Goal: Transaction & Acquisition: Purchase product/service

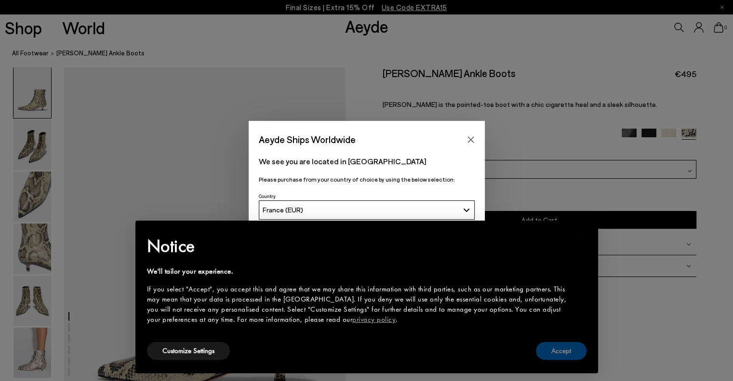
click at [551, 350] on button "Accept" at bounding box center [561, 351] width 51 height 18
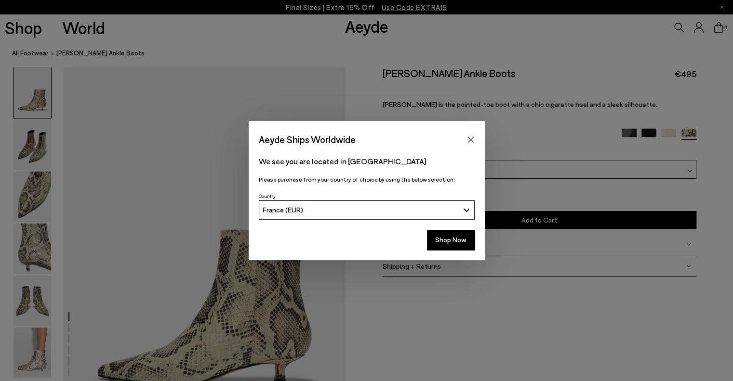
click at [461, 130] on div "Aeyde Ships Worldwide" at bounding box center [367, 134] width 236 height 27
click at [474, 149] on div "We see you are located in France Please purchase from your country of choice by…" at bounding box center [367, 169] width 236 height 42
drag, startPoint x: 472, startPoint y: 141, endPoint x: 452, endPoint y: 142, distance: 19.8
click at [471, 141] on icon "Close" at bounding box center [471, 140] width 8 height 8
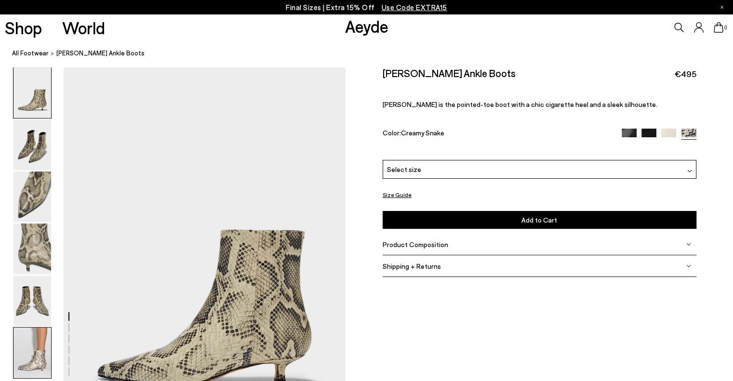
click at [50, 360] on img at bounding box center [32, 353] width 38 height 51
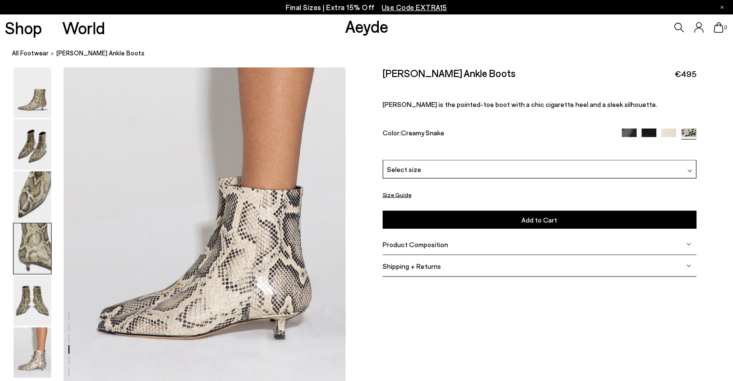
scroll to position [1954, 0]
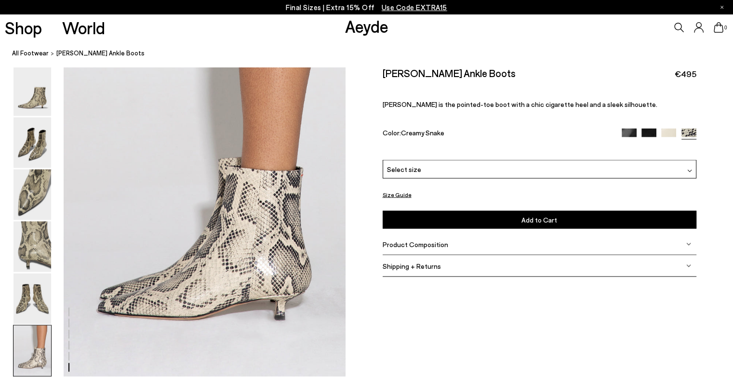
click at [509, 173] on div "Select size" at bounding box center [539, 169] width 314 height 19
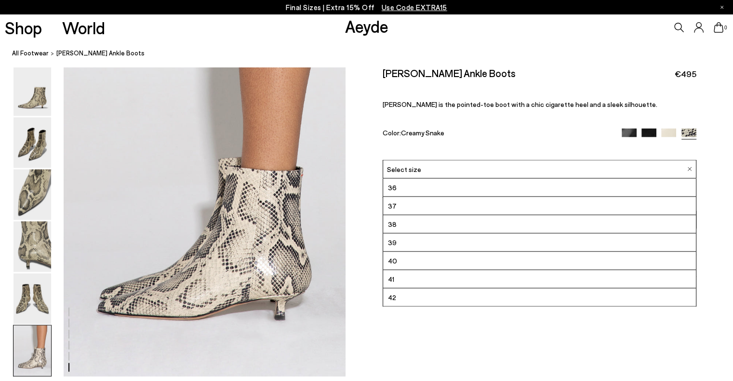
scroll to position [2050, 0]
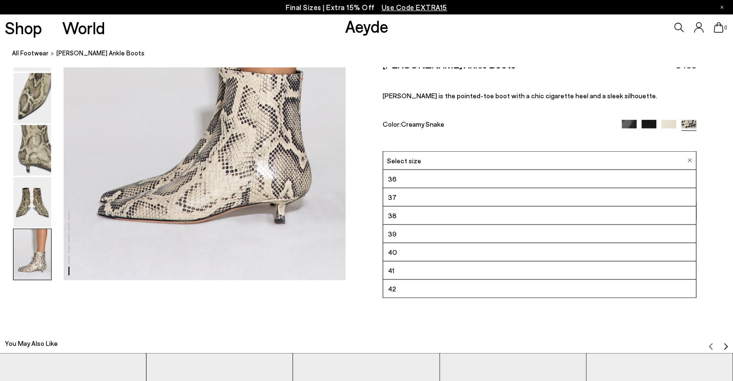
drag, startPoint x: 400, startPoint y: 321, endPoint x: 405, endPoint y: 314, distance: 9.0
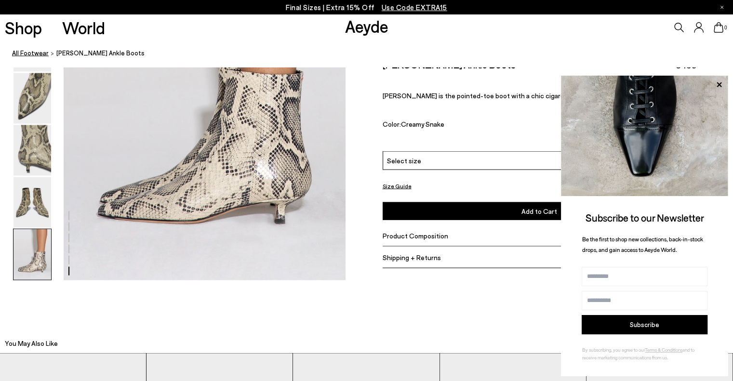
click at [39, 55] on link "All Footwear" at bounding box center [30, 53] width 37 height 10
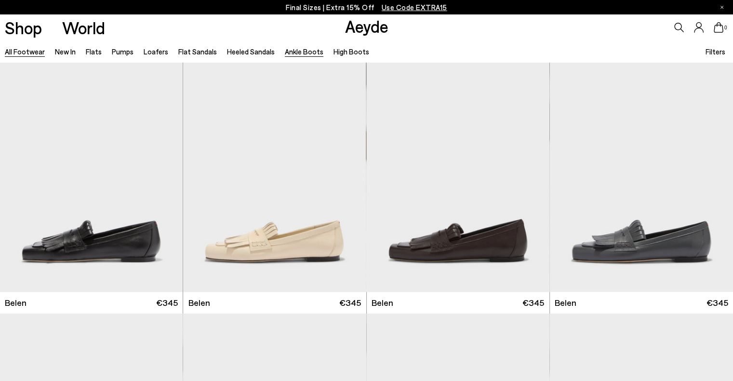
click at [299, 51] on link "Ankle Boots" at bounding box center [304, 51] width 39 height 9
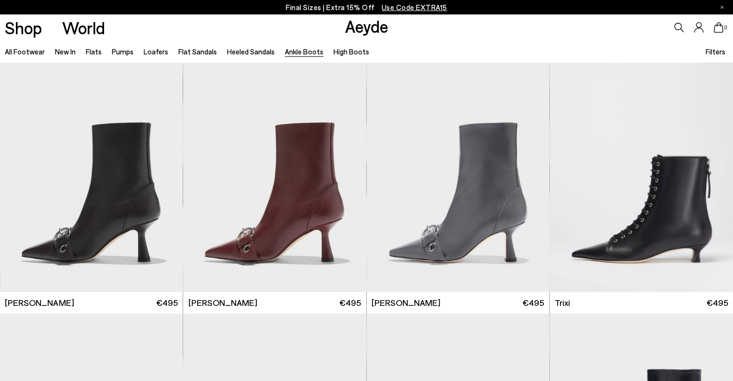
click at [722, 50] on span "Filters" at bounding box center [715, 51] width 20 height 9
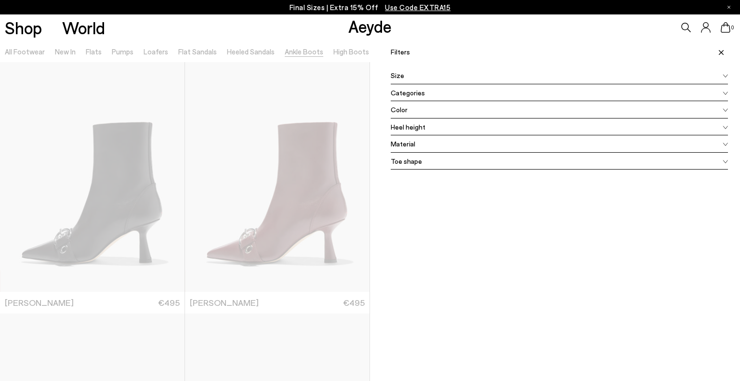
click at [405, 78] on div "Size" at bounding box center [559, 75] width 337 height 17
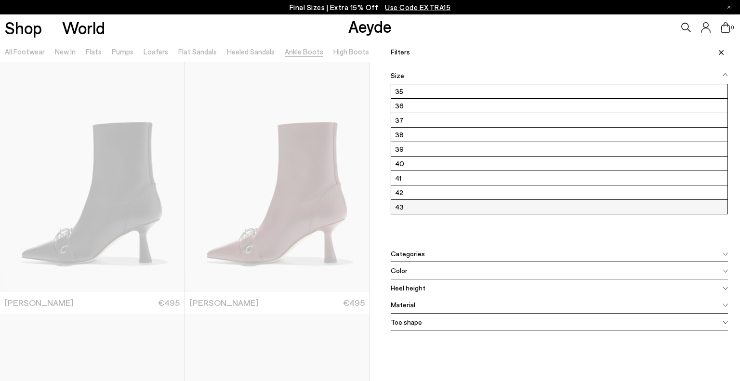
click at [405, 202] on label "43" at bounding box center [559, 207] width 336 height 14
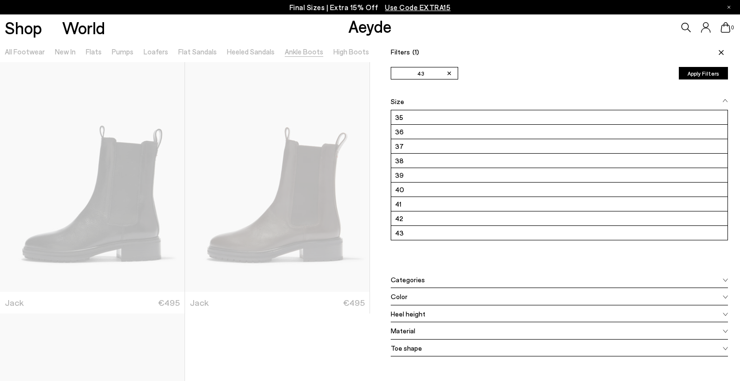
click at [685, 75] on button "Apply Filters" at bounding box center [703, 73] width 49 height 13
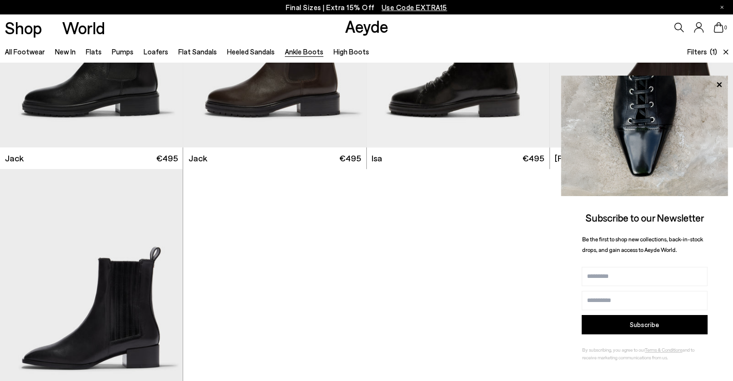
scroll to position [193, 0]
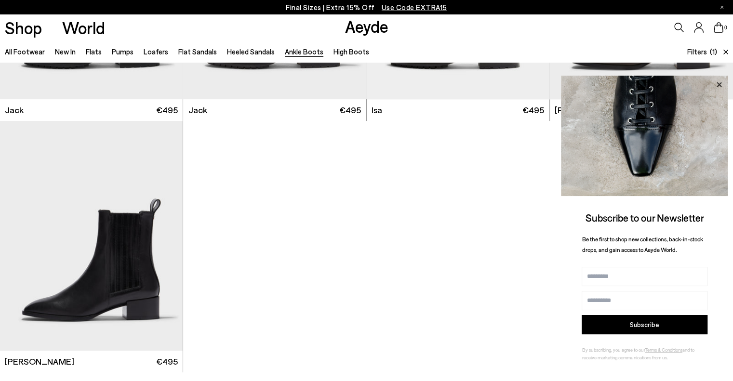
click at [719, 81] on icon at bounding box center [718, 85] width 13 height 13
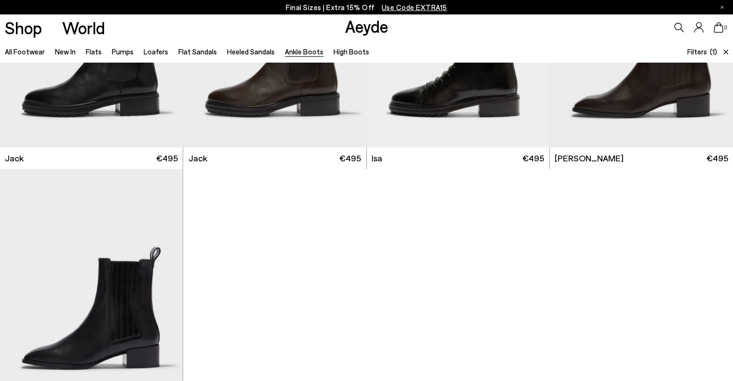
scroll to position [241, 0]
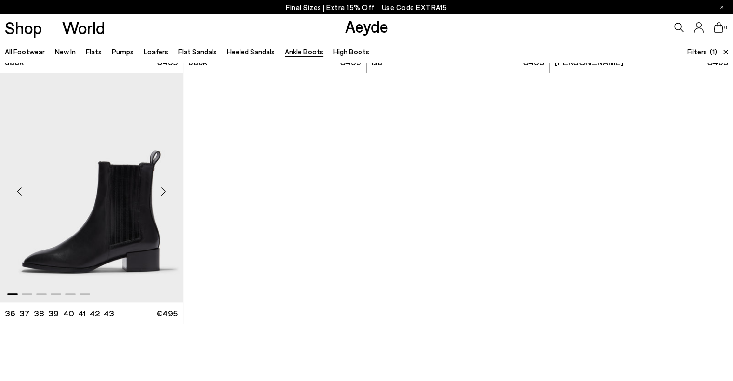
click at [105, 188] on img "1 / 6" at bounding box center [91, 188] width 183 height 230
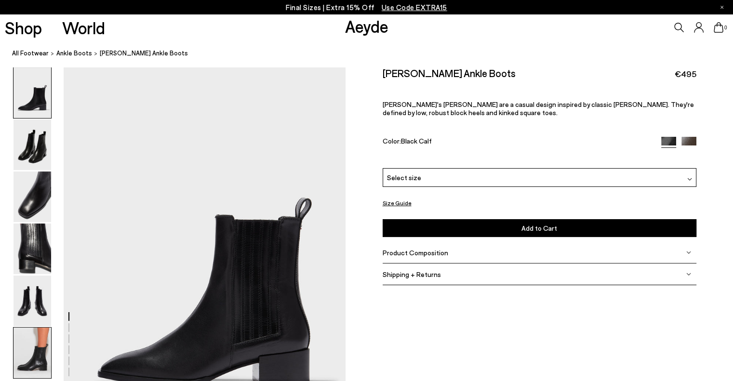
click at [26, 347] on img at bounding box center [32, 353] width 38 height 51
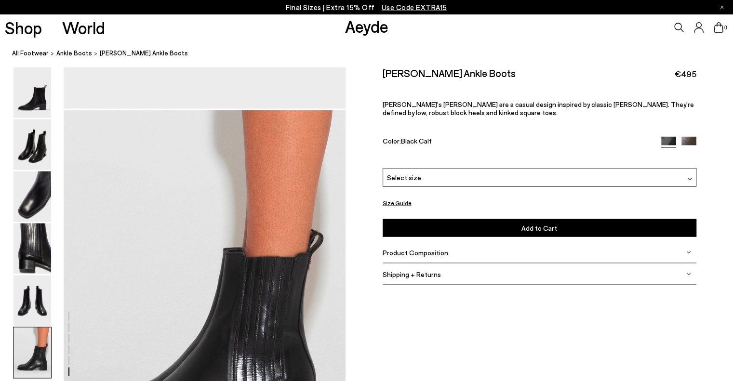
scroll to position [1954, 0]
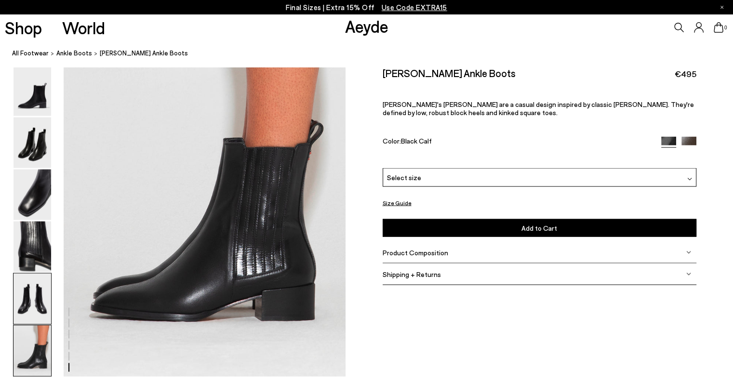
click at [35, 303] on img at bounding box center [32, 299] width 38 height 51
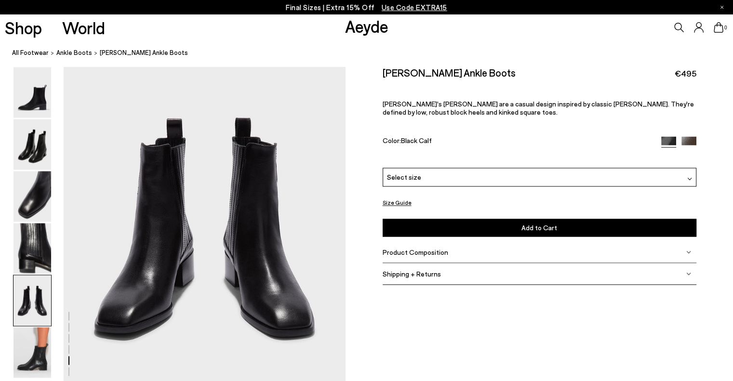
scroll to position [1511, 0]
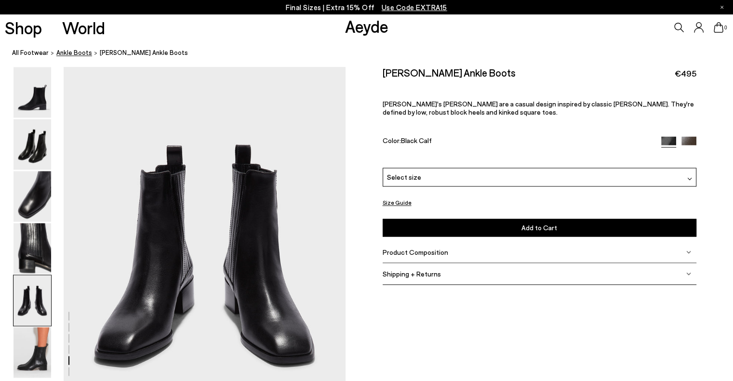
click at [77, 54] on span "Ankle Boots" at bounding box center [74, 53] width 36 height 8
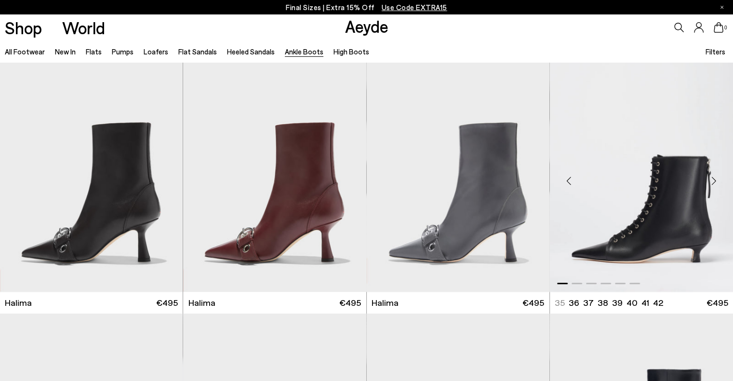
click at [669, 163] on img "1 / 6" at bounding box center [641, 177] width 183 height 230
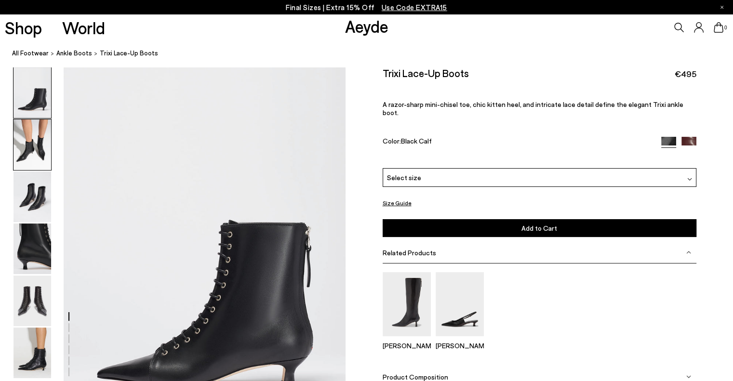
click at [30, 147] on img at bounding box center [32, 144] width 38 height 51
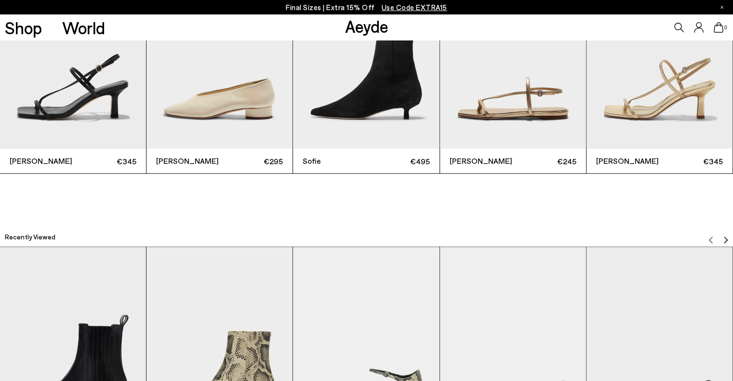
scroll to position [2739, 0]
